Goal: Complete Application Form: Complete application form

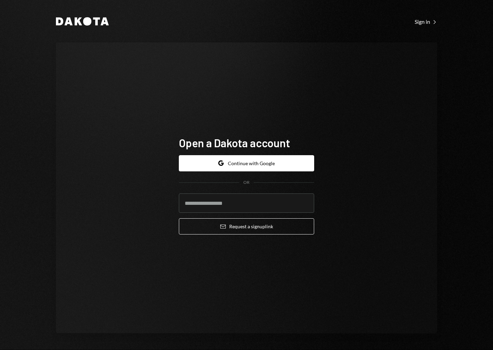
click at [257, 162] on button "Google Continue with Google" at bounding box center [246, 163] width 135 height 16
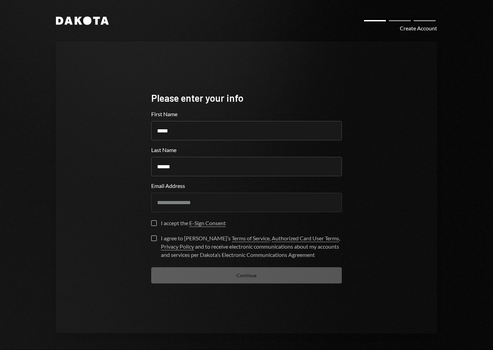
click at [153, 227] on label "I accept the E-Sign Consent" at bounding box center [188, 224] width 75 height 7
click at [153, 226] on button "I accept the E-Sign Consent" at bounding box center [154, 224] width 6 height 6
click at [154, 237] on button "I agree to Dakota’s Terms of Service , Authorized Card User Terms , Privacy Pol…" at bounding box center [154, 239] width 6 height 6
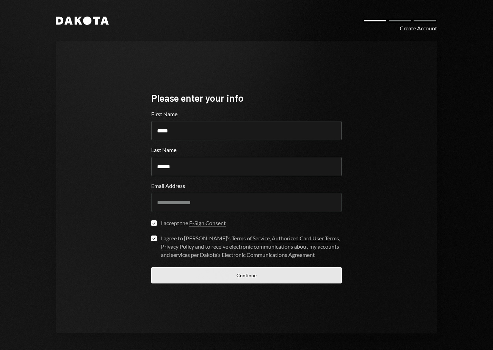
click at [243, 279] on button "Continue" at bounding box center [246, 275] width 190 height 16
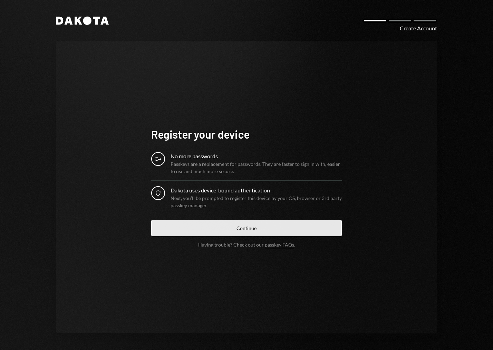
click at [251, 231] on button "Continue" at bounding box center [246, 228] width 190 height 16
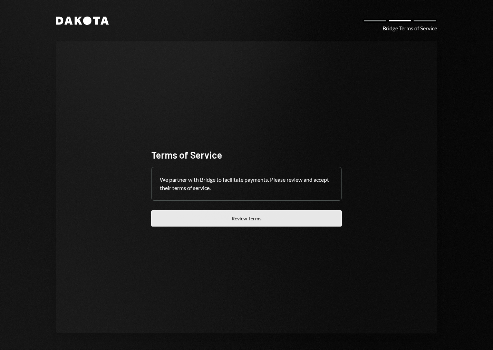
click at [242, 224] on button "Review Terms" at bounding box center [246, 218] width 190 height 16
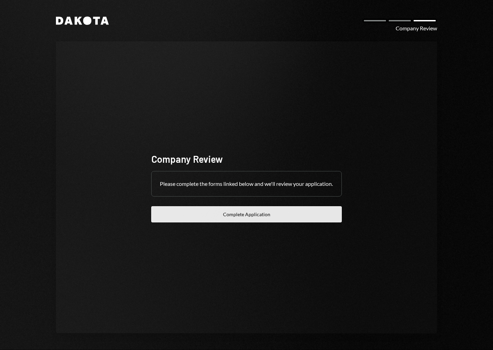
click at [246, 219] on button "Complete Application" at bounding box center [246, 214] width 190 height 16
click at [251, 221] on button "Complete Application" at bounding box center [246, 214] width 190 height 16
